Goal: Task Accomplishment & Management: Use online tool/utility

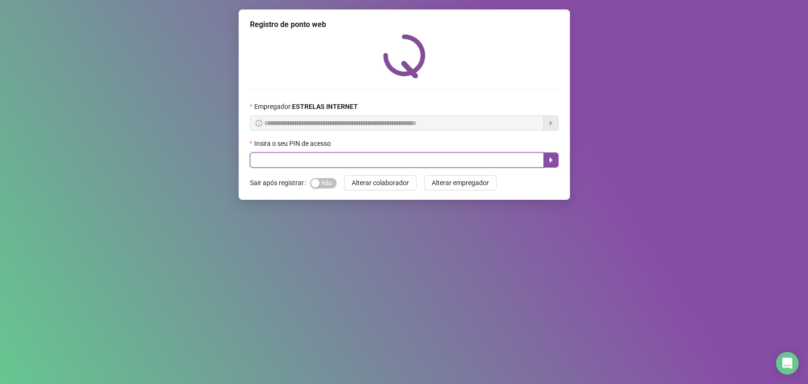
click at [263, 165] on input "text" at bounding box center [397, 159] width 294 height 15
type input "*****"
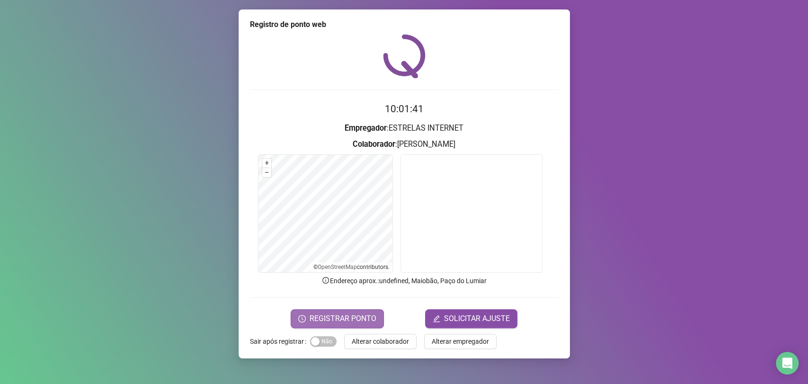
click at [316, 319] on span "REGISTRAR PONTO" at bounding box center [342, 318] width 67 height 11
